Goal: Transaction & Acquisition: Purchase product/service

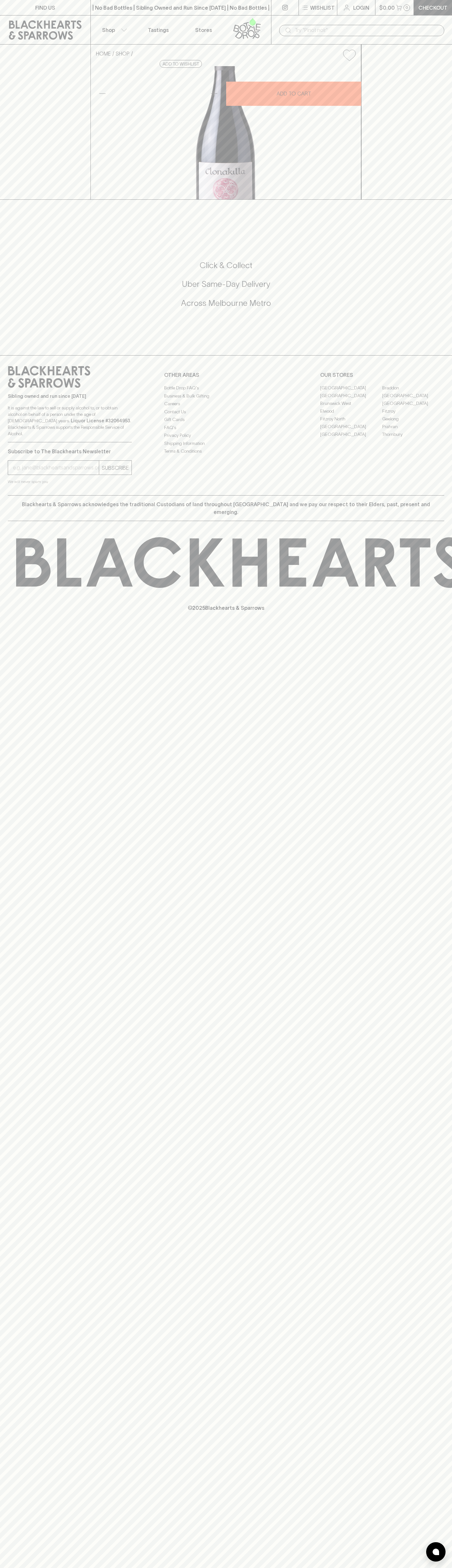
click at [105, 20] on button "Shop" at bounding box center [113, 29] width 45 height 29
click at [451, 15] on div at bounding box center [226, 784] width 452 height 1568
click at [255, 1567] on html "FIND US | No Bad Bottles | Sibling Owned and Run Since 2006 | No Bad Bottles | …" at bounding box center [226, 784] width 452 height 1568
click at [3, 1284] on div at bounding box center [226, 784] width 452 height 1568
